Goal: Task Accomplishment & Management: Manage account settings

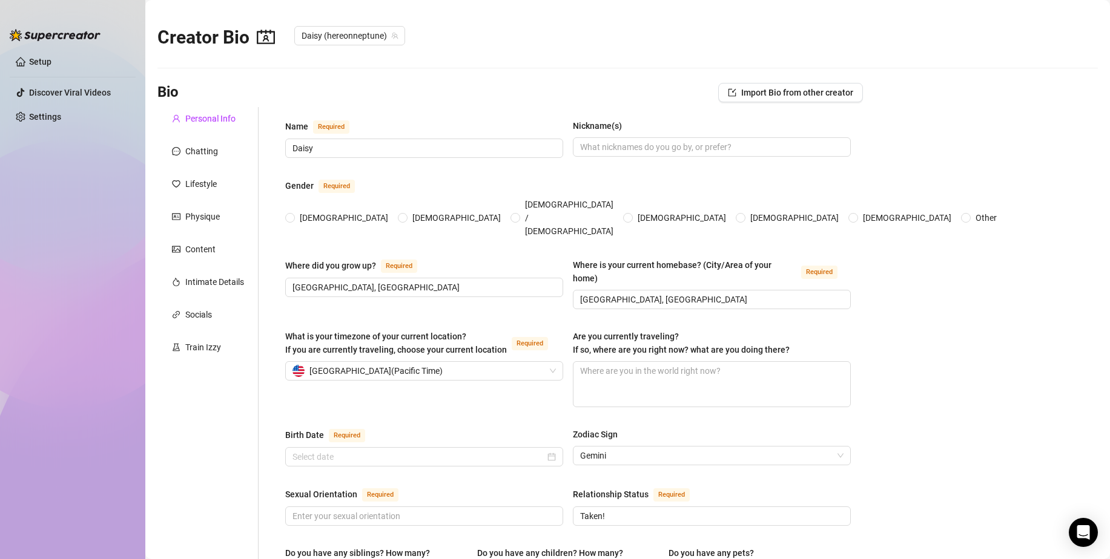
type input "[DATE]"
click at [206, 146] on div "Chatting" at bounding box center [201, 151] width 33 height 13
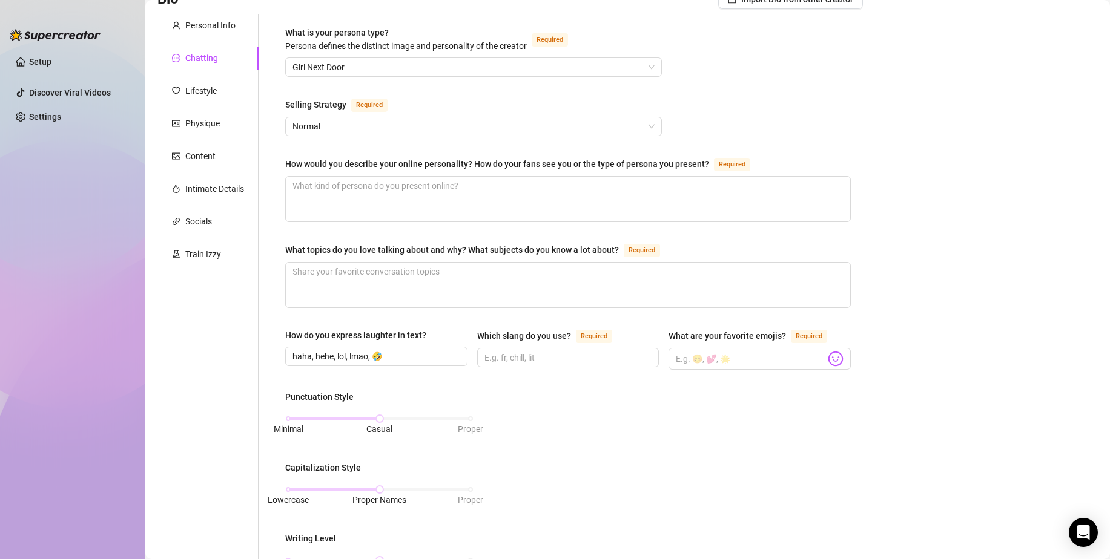
scroll to position [71, 0]
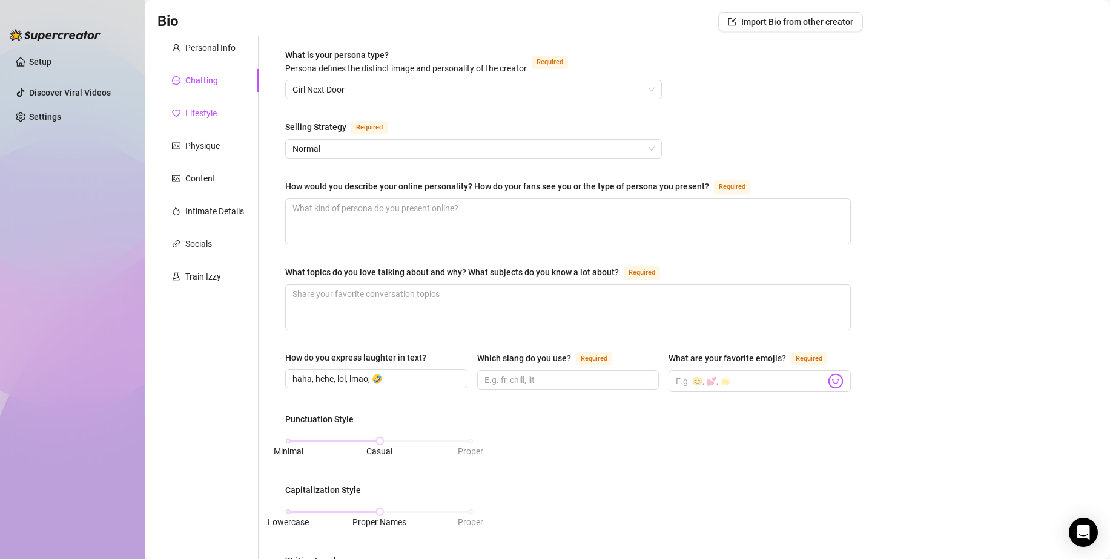
click at [205, 110] on div "Lifestyle" at bounding box center [200, 113] width 31 height 13
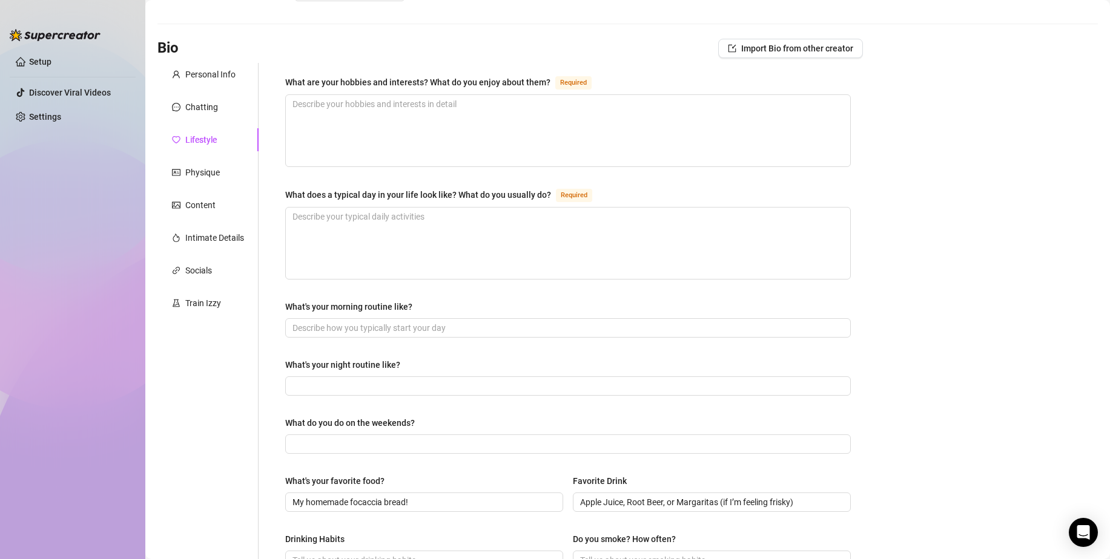
scroll to position [0, 0]
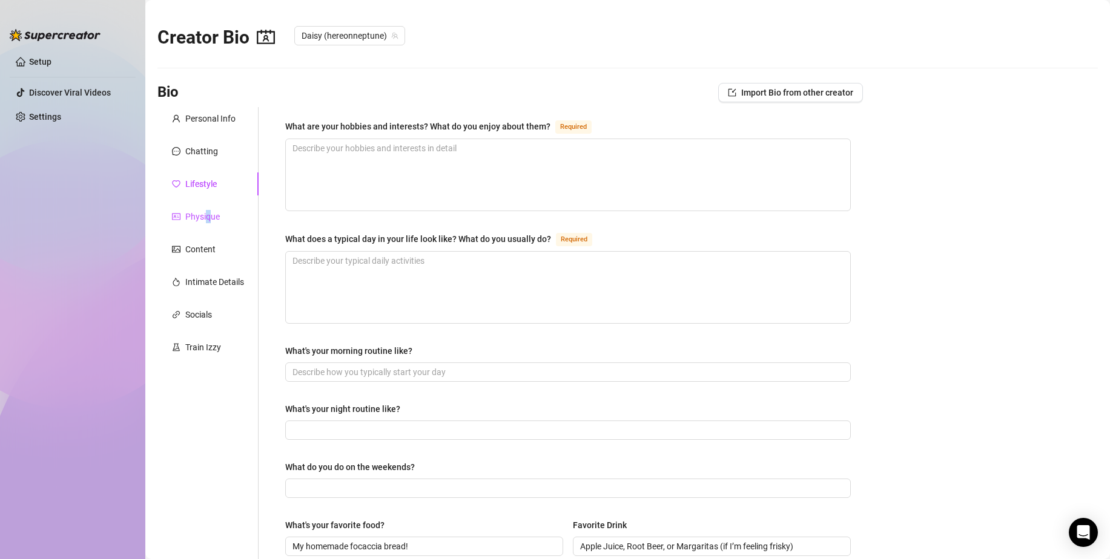
click at [208, 212] on div "Physique" at bounding box center [202, 216] width 35 height 13
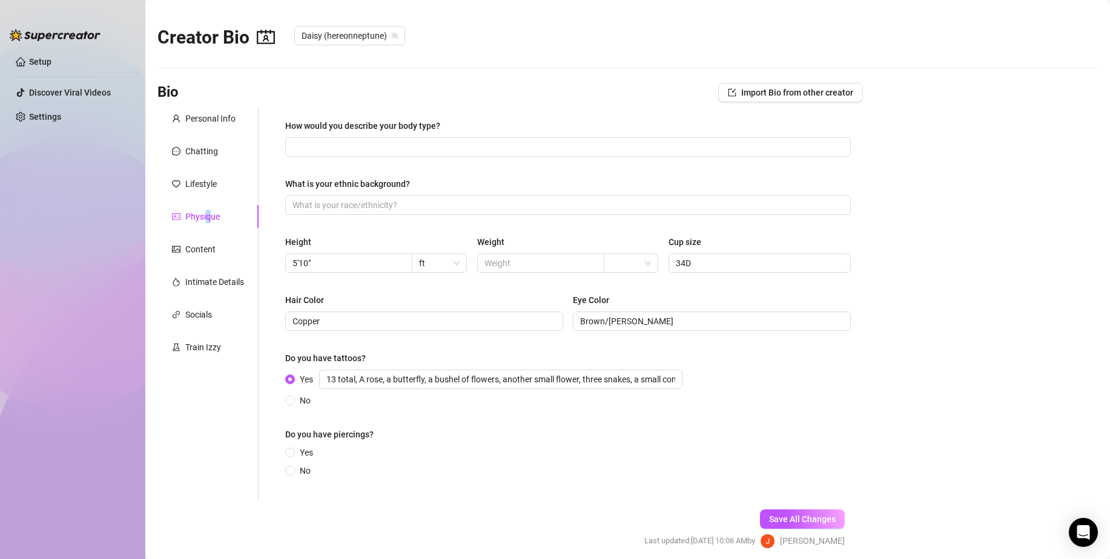
scroll to position [47, 0]
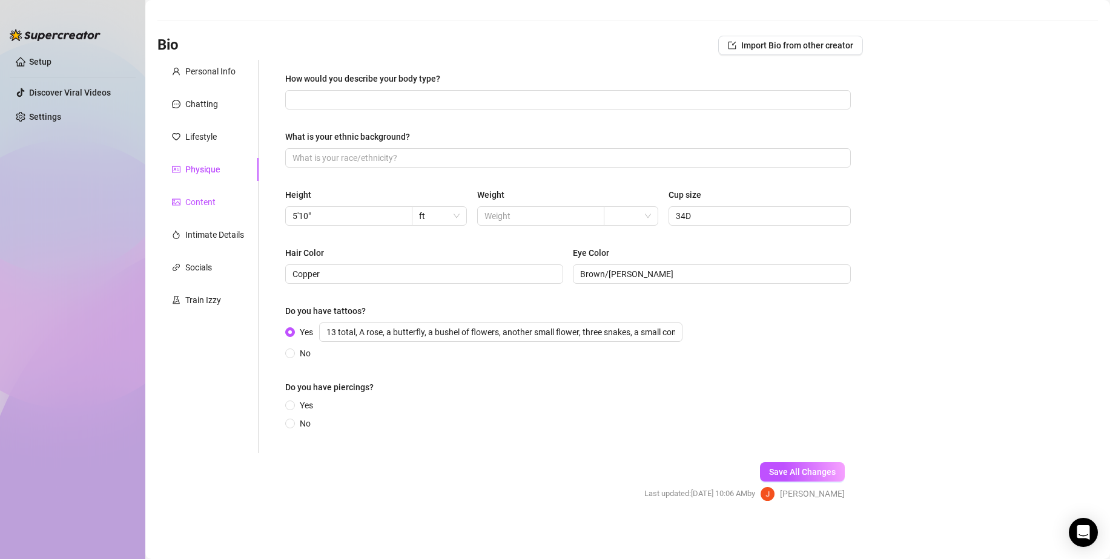
click at [205, 201] on div "Content" at bounding box center [200, 202] width 30 height 13
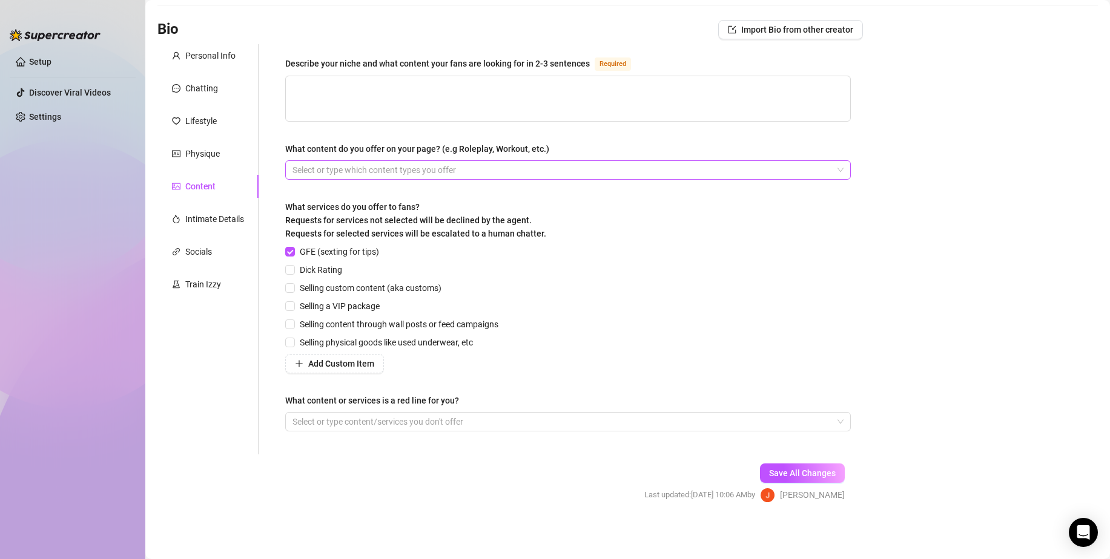
scroll to position [64, 0]
click at [202, 216] on div "Intimate Details" at bounding box center [214, 218] width 59 height 13
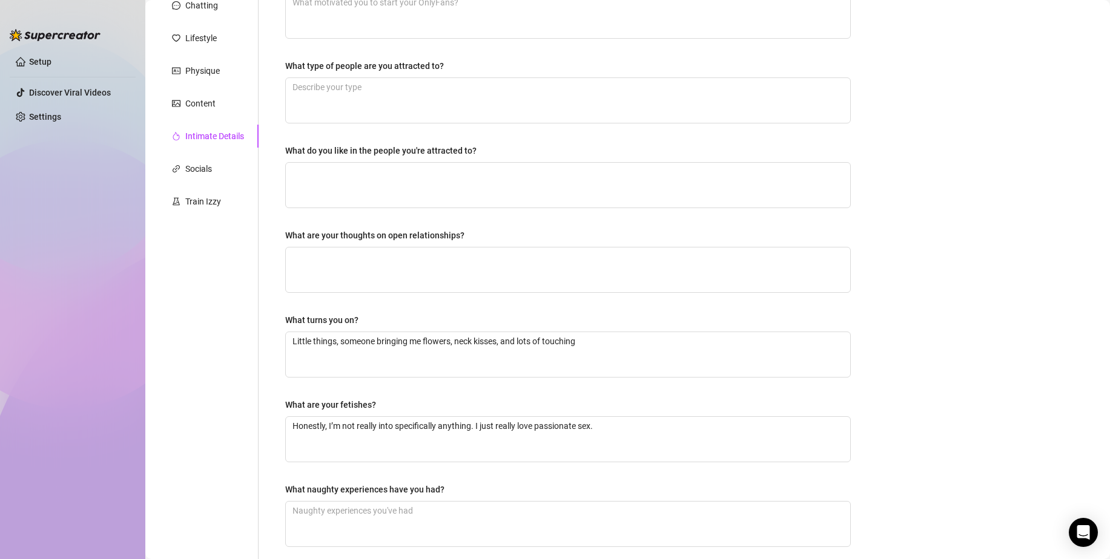
scroll to position [141, 0]
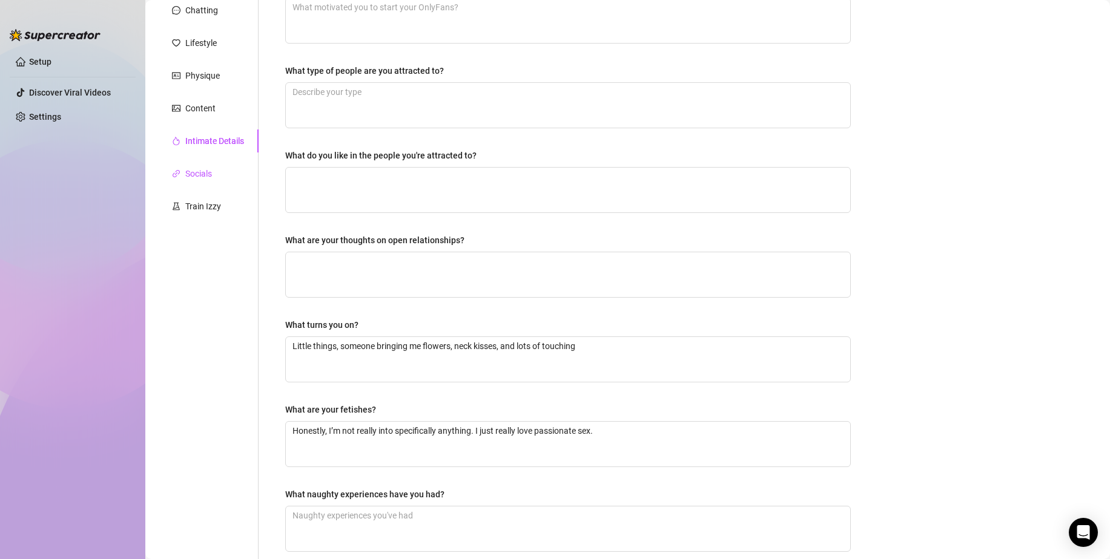
click at [197, 172] on div "Socials" at bounding box center [198, 173] width 27 height 13
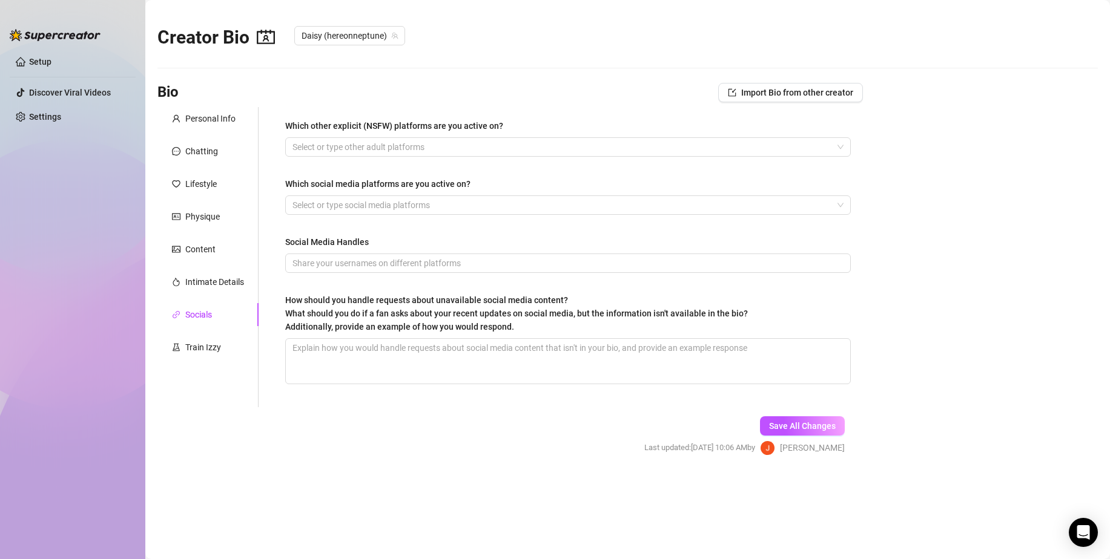
scroll to position [0, 0]
click at [194, 347] on div "Train Izzy" at bounding box center [203, 347] width 36 height 13
